Goal: Find specific page/section

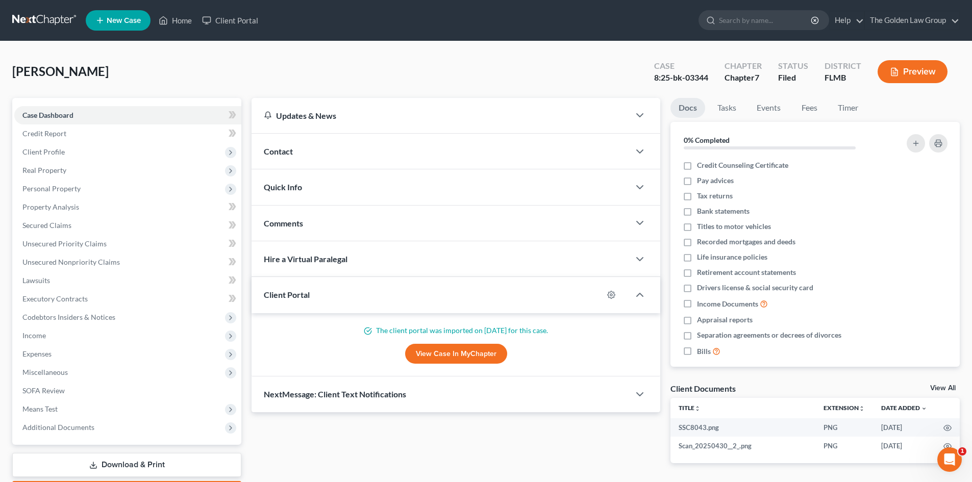
click at [53, 21] on link at bounding box center [44, 20] width 65 height 18
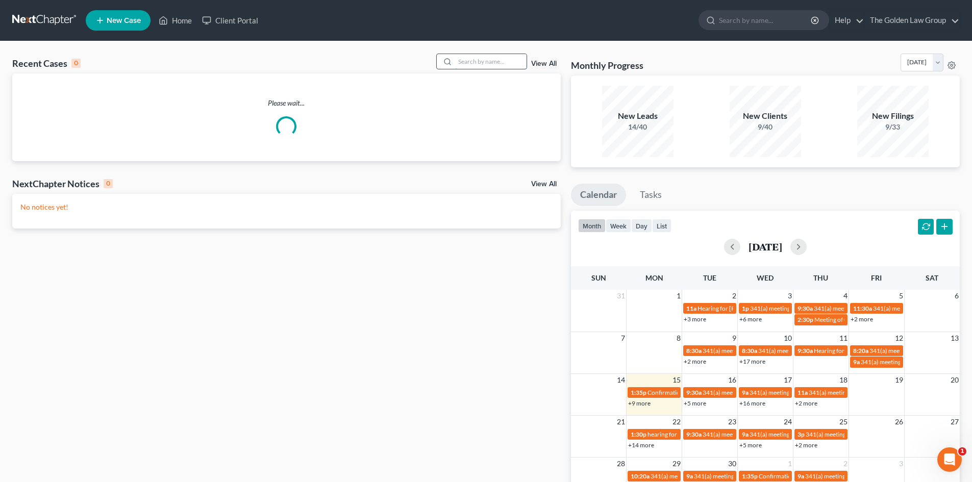
click at [491, 62] on input "search" at bounding box center [490, 61] width 71 height 15
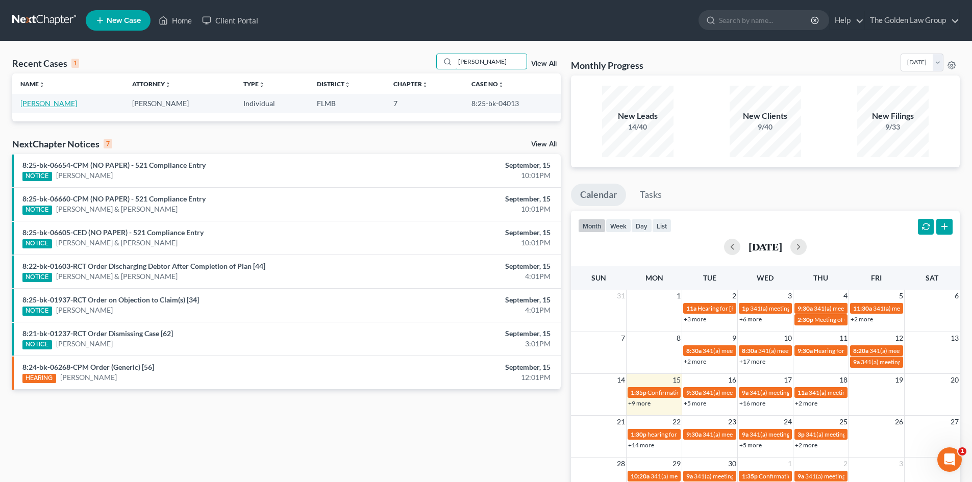
type input "[PERSON_NAME]"
drag, startPoint x: 53, startPoint y: 105, endPoint x: 59, endPoint y: 106, distance: 6.1
click at [54, 105] on link "[PERSON_NAME]" at bounding box center [48, 103] width 57 height 9
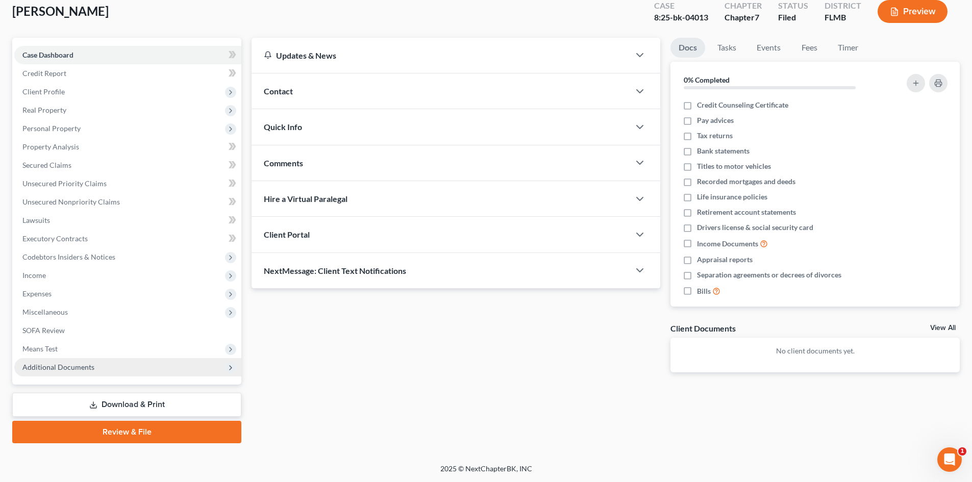
click at [114, 364] on span "Additional Documents" at bounding box center [127, 367] width 227 height 18
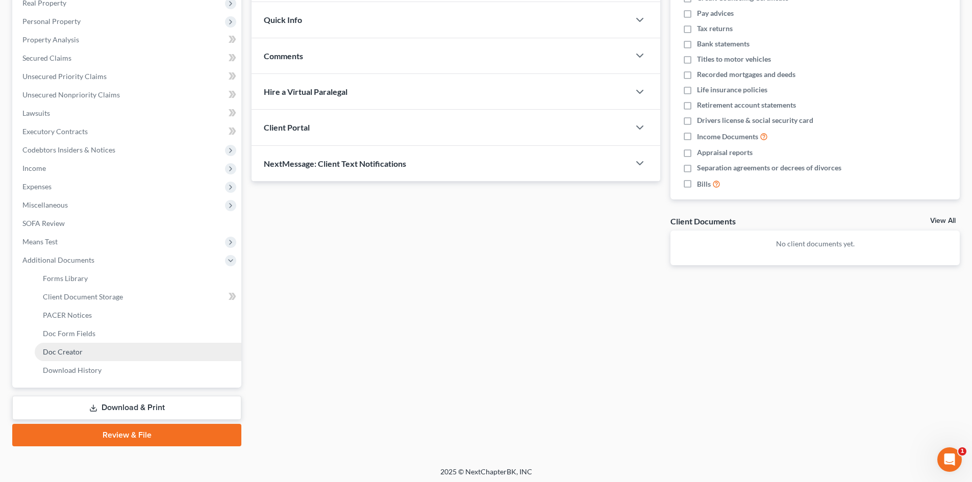
scroll to position [170, 0]
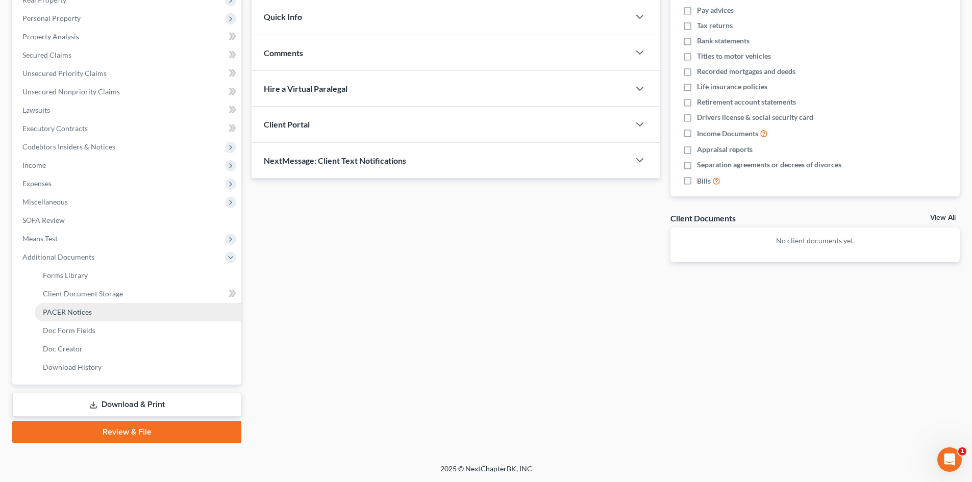
click at [96, 310] on link "PACER Notices" at bounding box center [138, 312] width 207 height 18
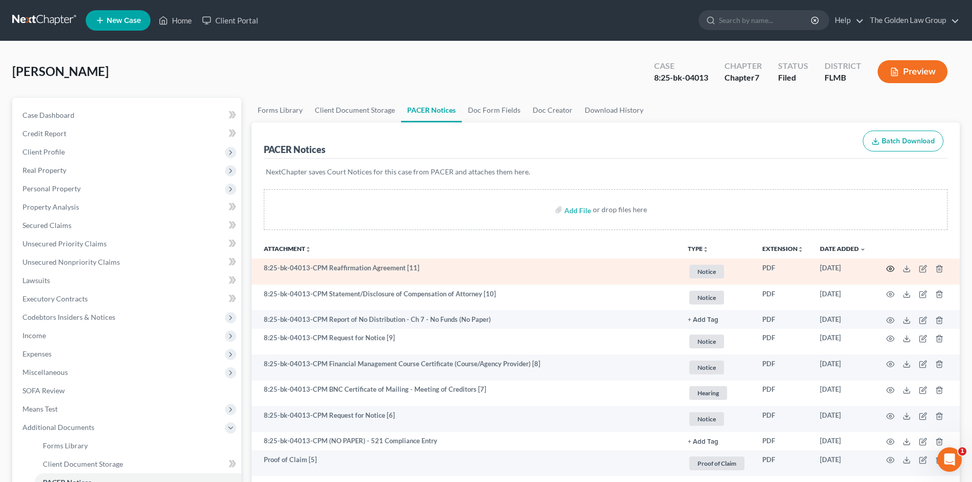
click at [890, 267] on icon "button" at bounding box center [890, 269] width 8 height 8
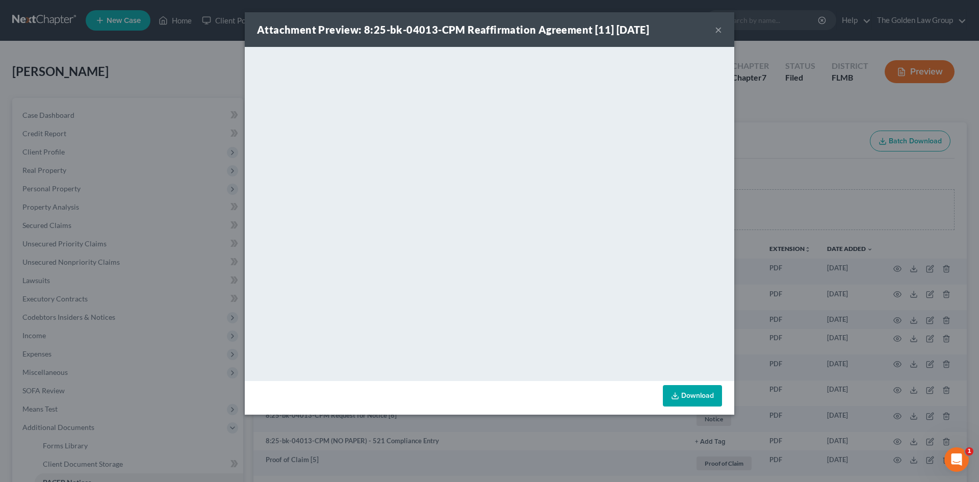
click at [717, 28] on button "×" at bounding box center [718, 29] width 7 height 12
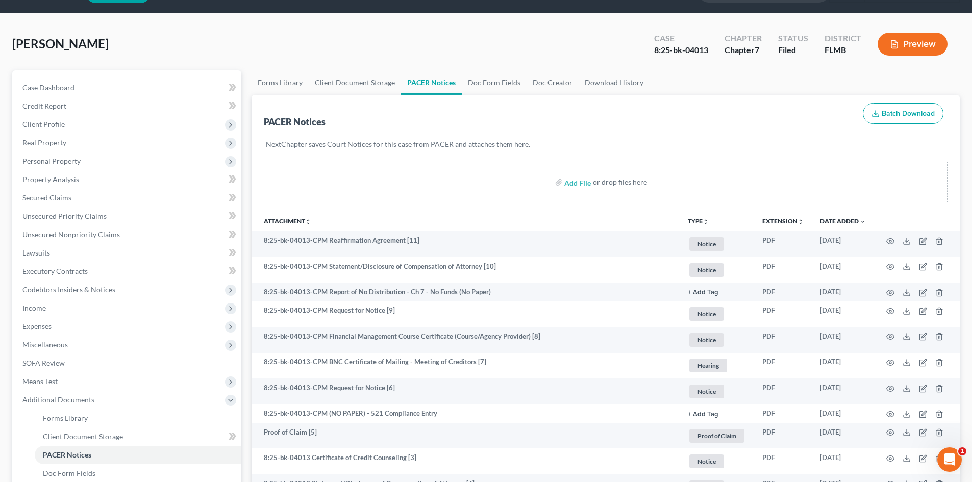
scroll to position [51, 0]
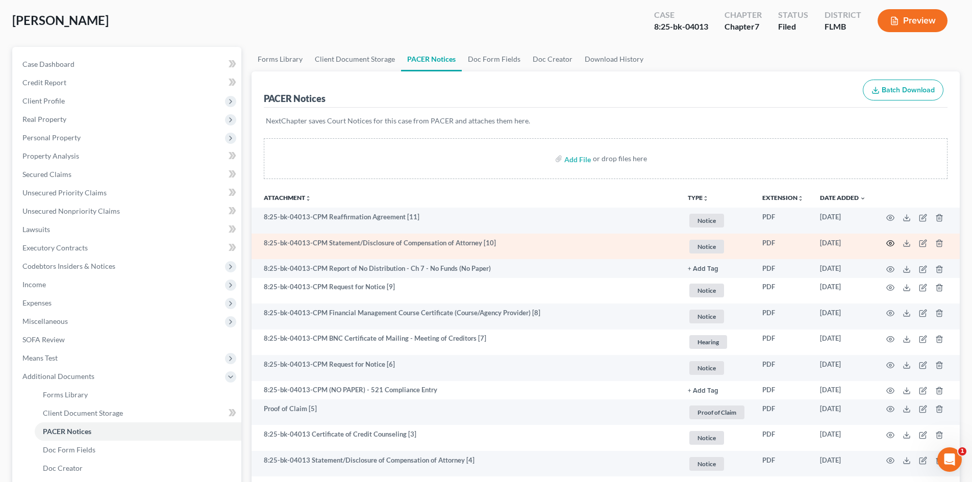
click at [889, 244] on circle "button" at bounding box center [890, 243] width 2 height 2
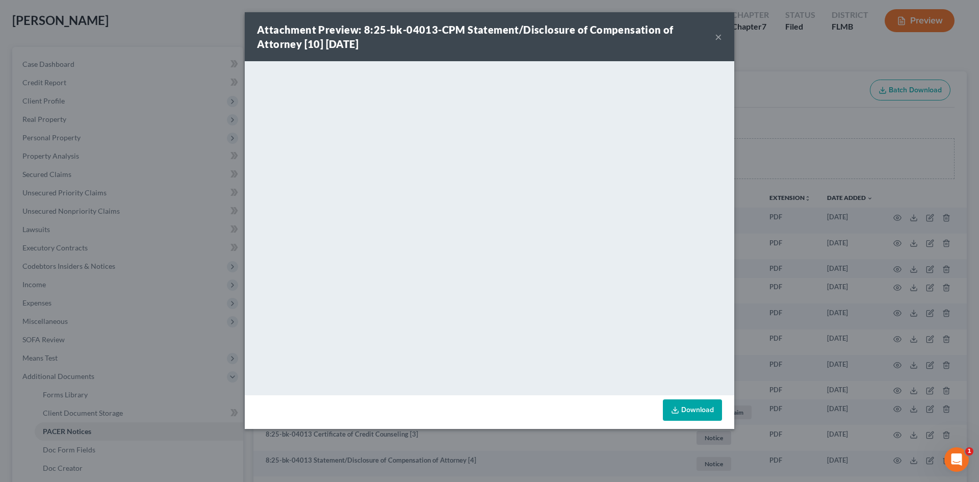
click at [721, 32] on button "×" at bounding box center [718, 37] width 7 height 12
